Goal: Task Accomplishment & Management: Use online tool/utility

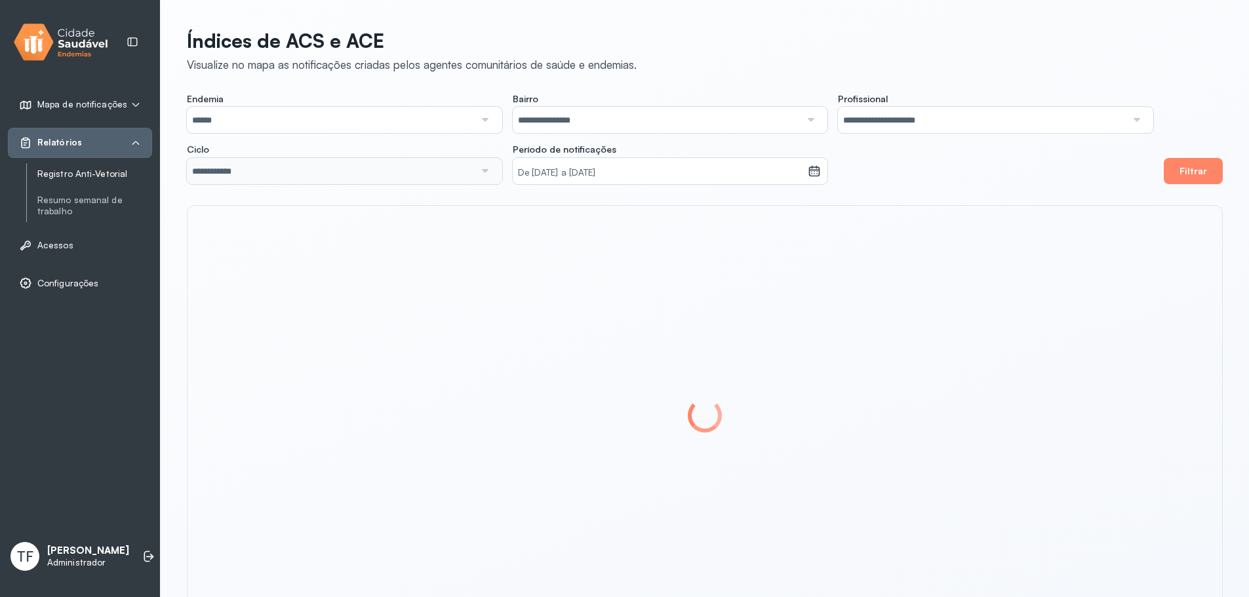
click at [77, 179] on link "Registro Anti-Vetorial" at bounding box center [94, 174] width 115 height 11
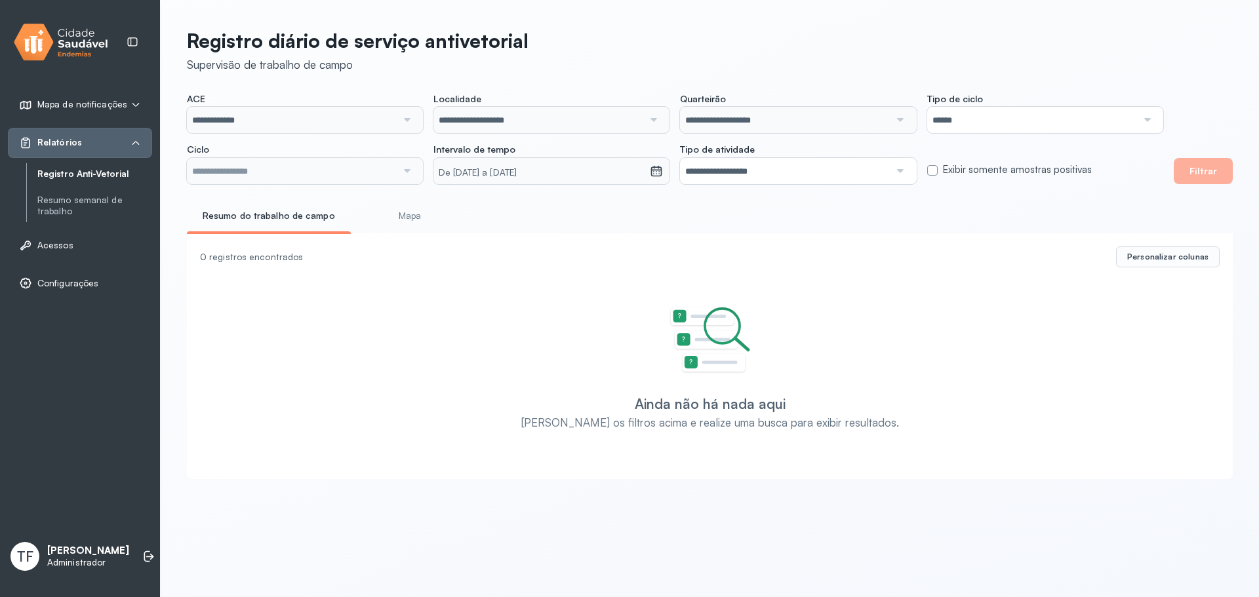
type input "**********"
click at [433, 222] on link "Mapa" at bounding box center [409, 216] width 97 height 22
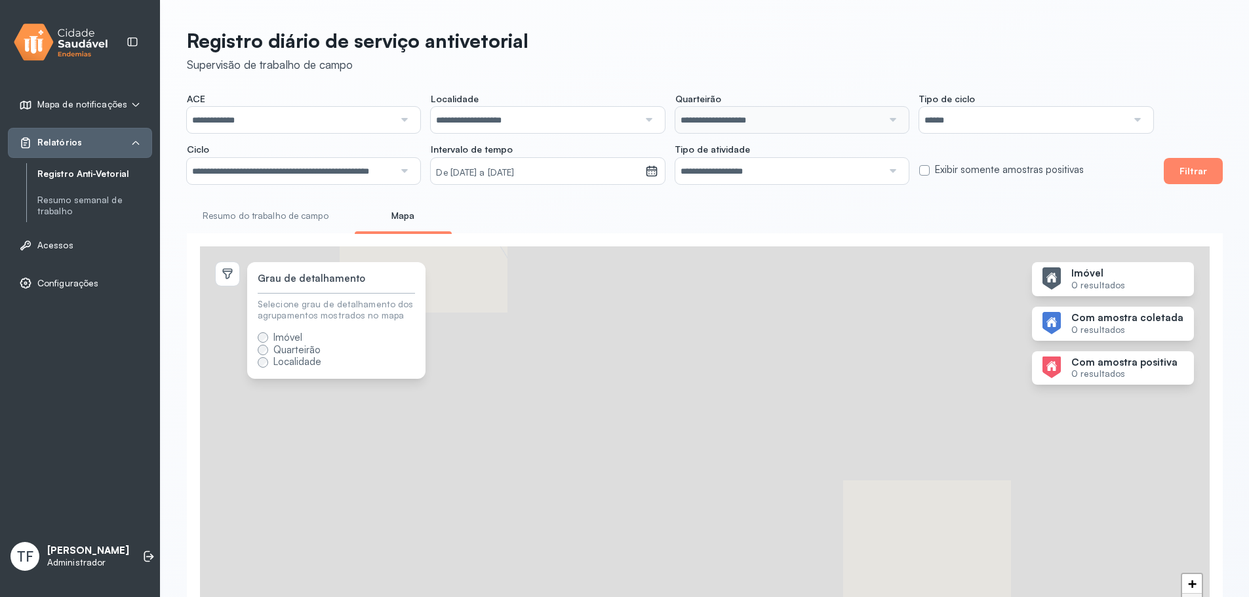
click at [306, 215] on link "Resumo do trabalho de campo" at bounding box center [265, 216] width 157 height 22
